Goal: Information Seeking & Learning: Learn about a topic

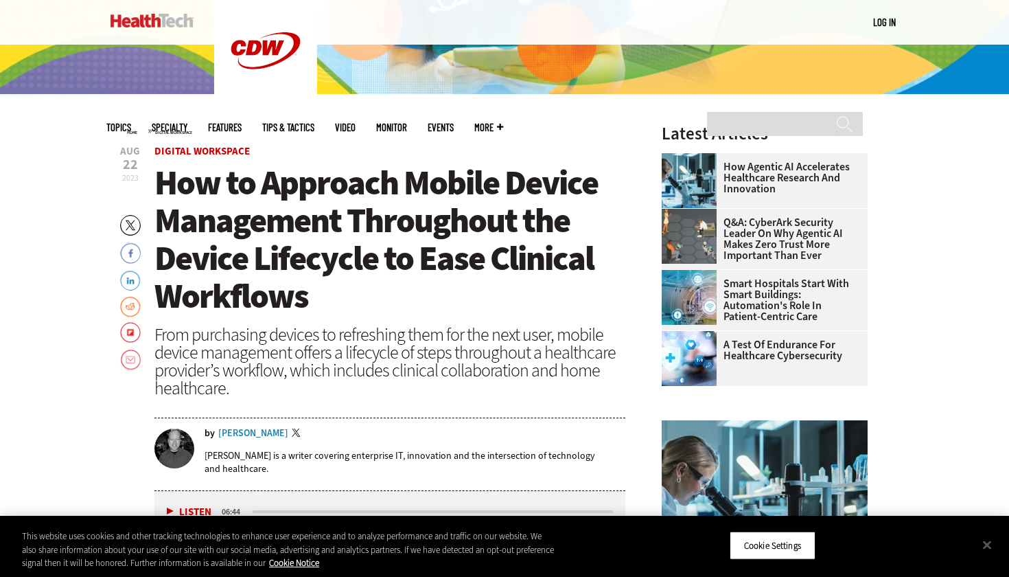
scroll to position [380, 0]
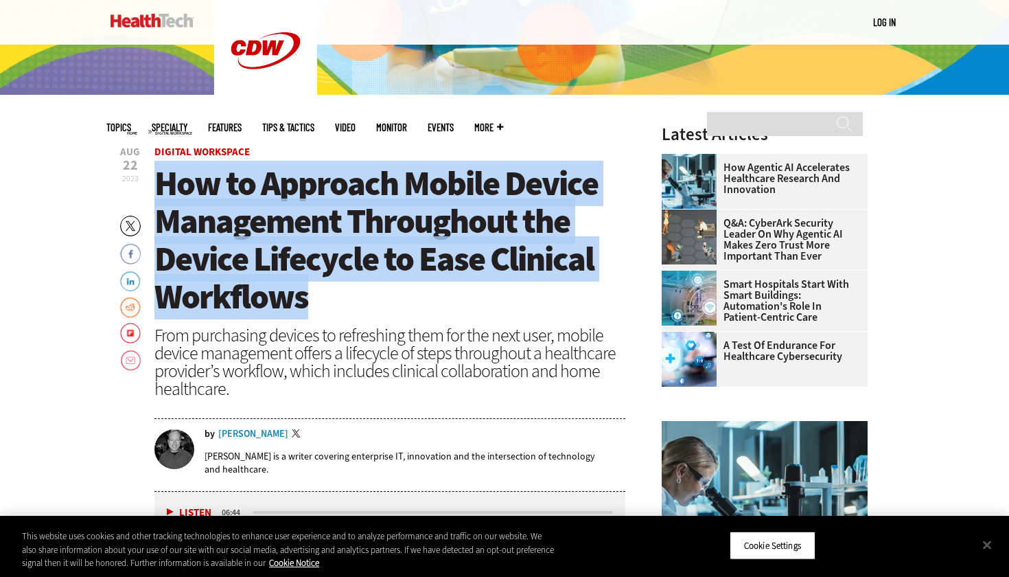
drag, startPoint x: 307, startPoint y: 300, endPoint x: 155, endPoint y: 185, distance: 190.7
click at [155, 186] on span "How to Approach Mobile Device Management Throughout the Device Lifecycle to Eas…" at bounding box center [375, 240] width 443 height 159
copy span "How to Approach Mobile Device Management Throughout the Device Lifecycle to Eas…"
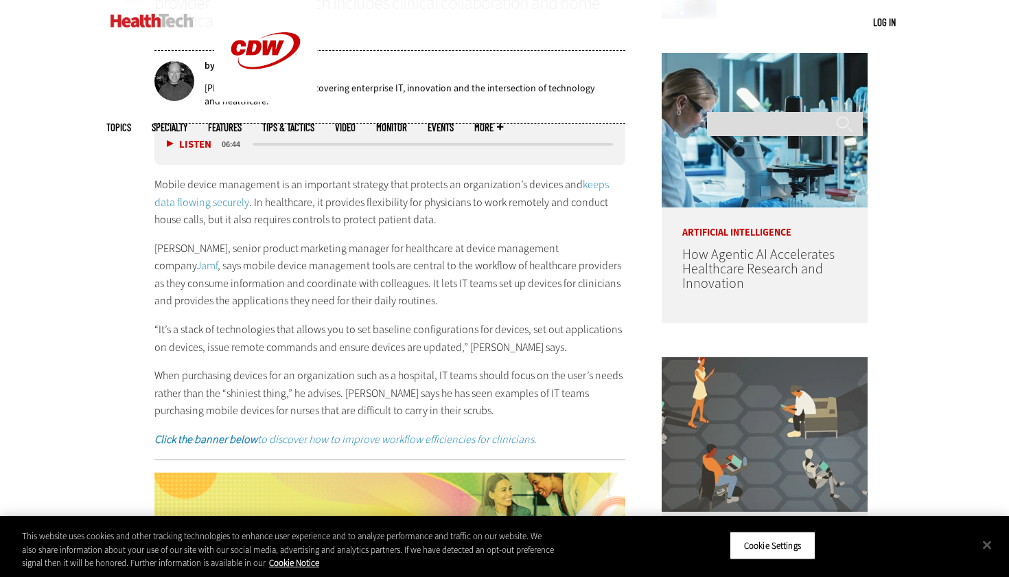
scroll to position [775, 0]
